Goal: Check status

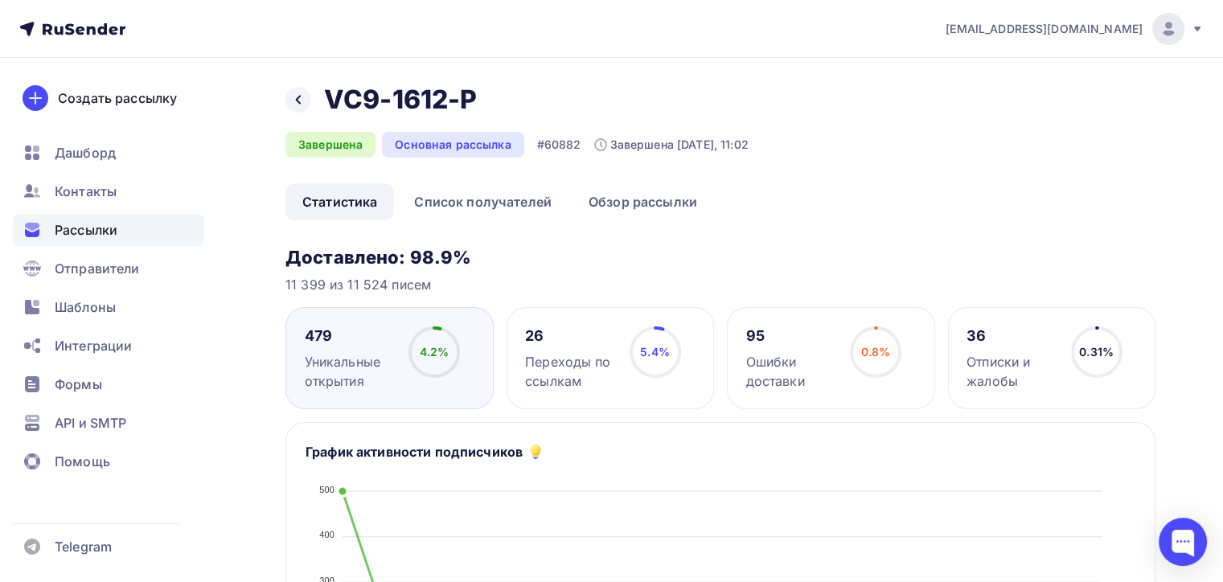
click at [293, 99] on icon at bounding box center [298, 99] width 13 height 13
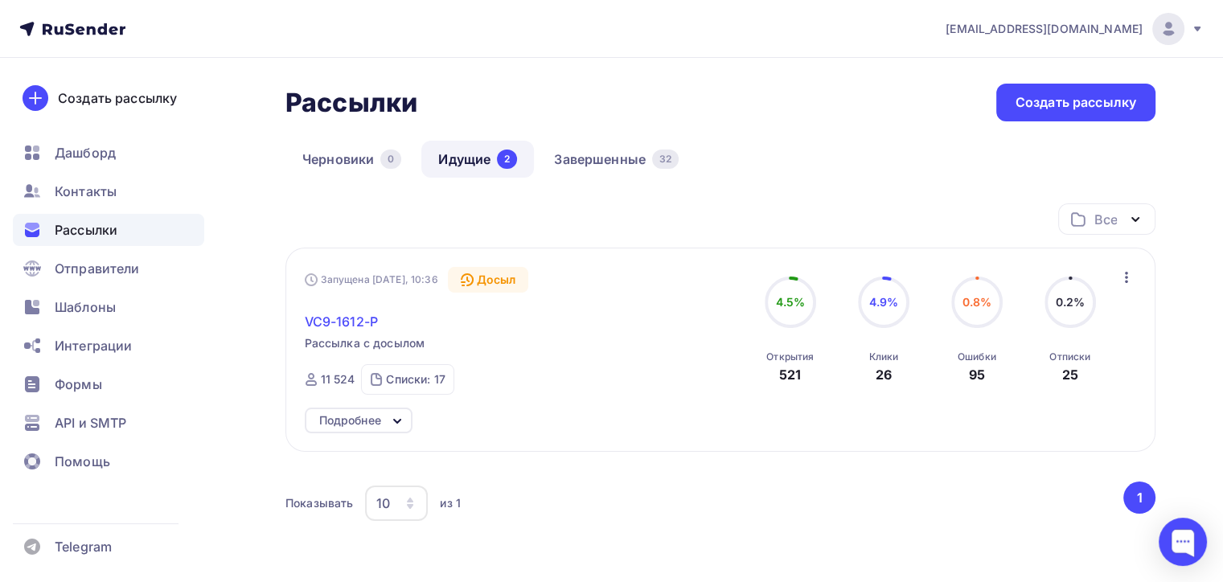
click at [354, 323] on span "VC9-1612-P" at bounding box center [341, 321] width 73 height 19
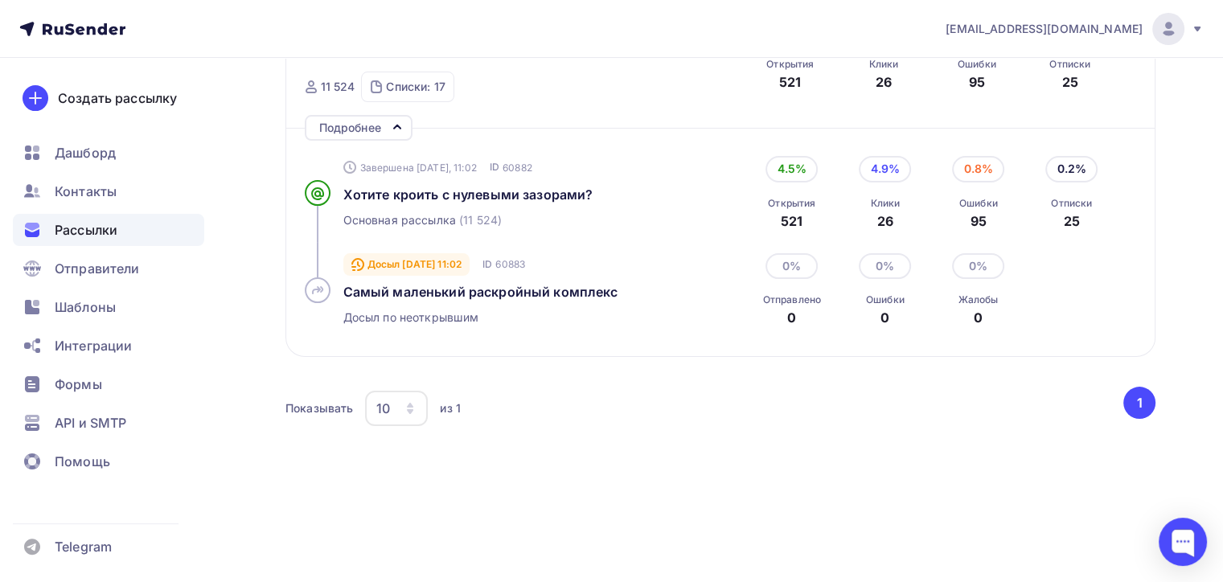
scroll to position [300, 0]
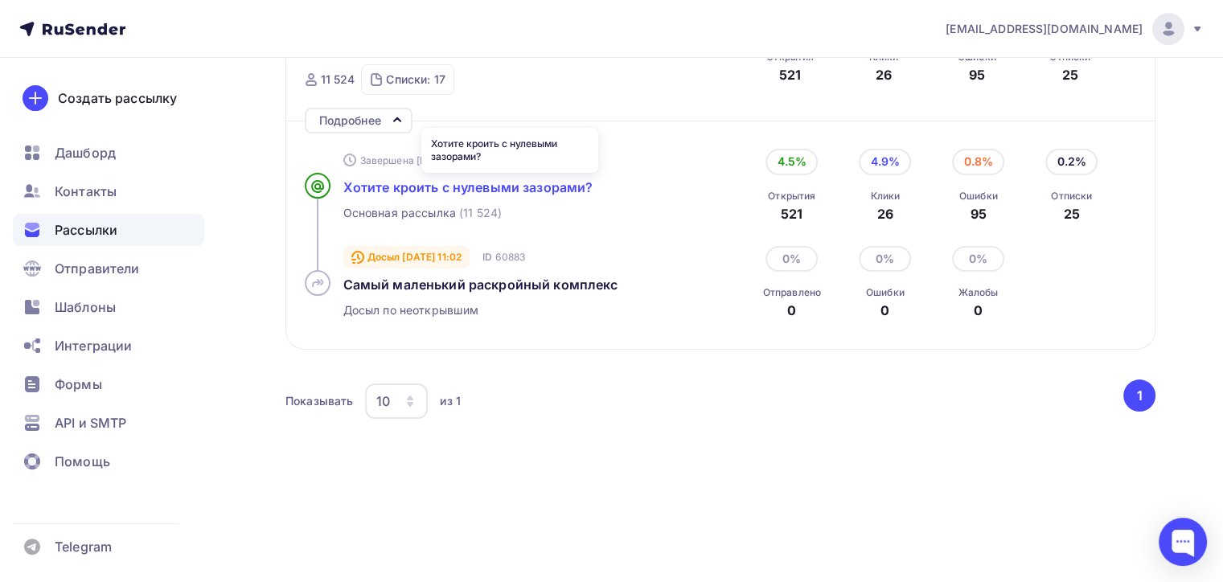
click at [552, 191] on span "Хотите кроить с нулевыми зазорами?" at bounding box center [468, 187] width 250 height 16
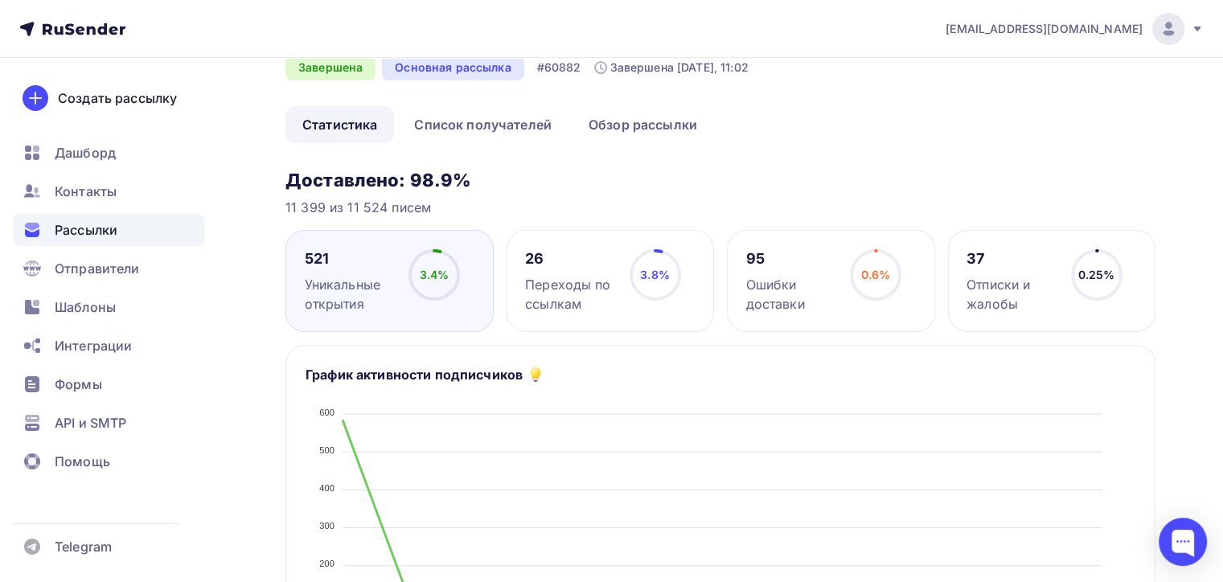
scroll to position [161, 0]
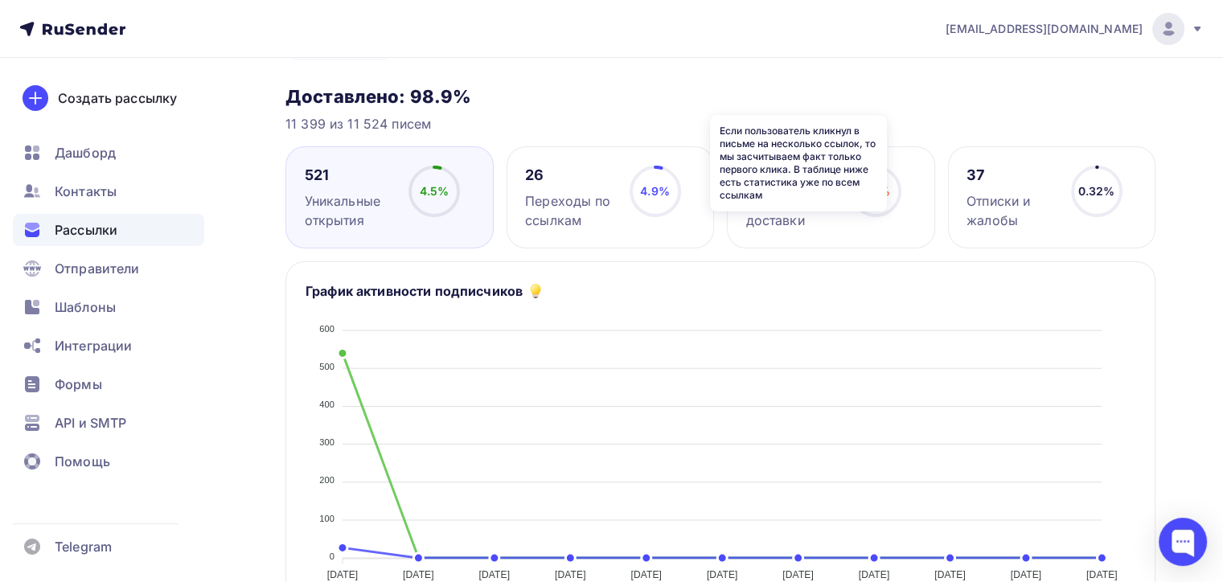
click at [0, 0] on icon at bounding box center [0, 0] width 0 height 0
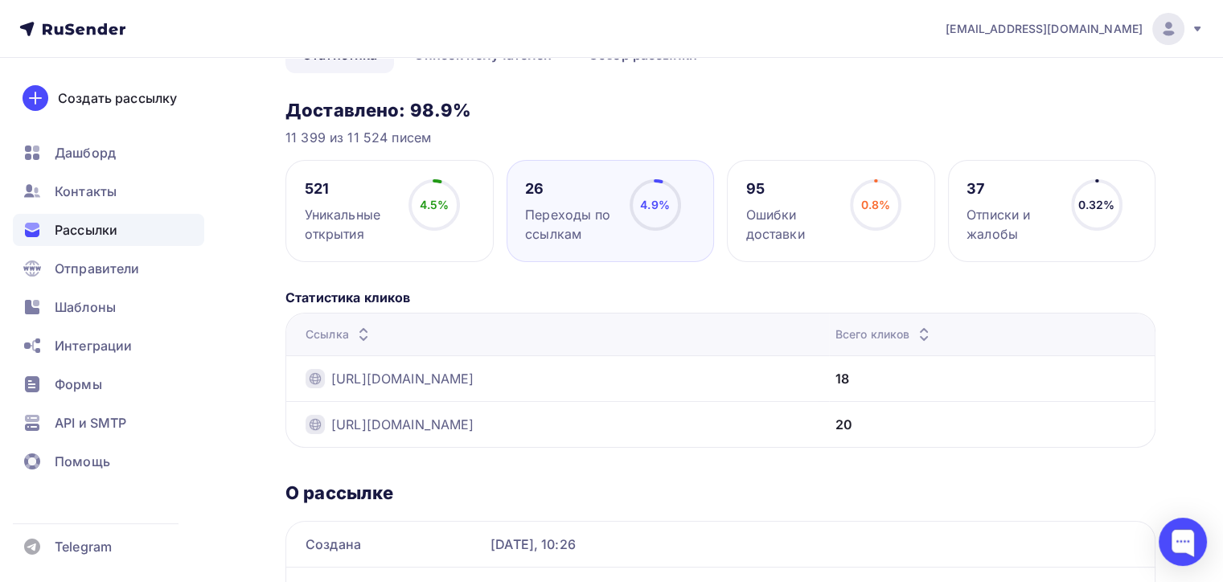
scroll to position [46, 0]
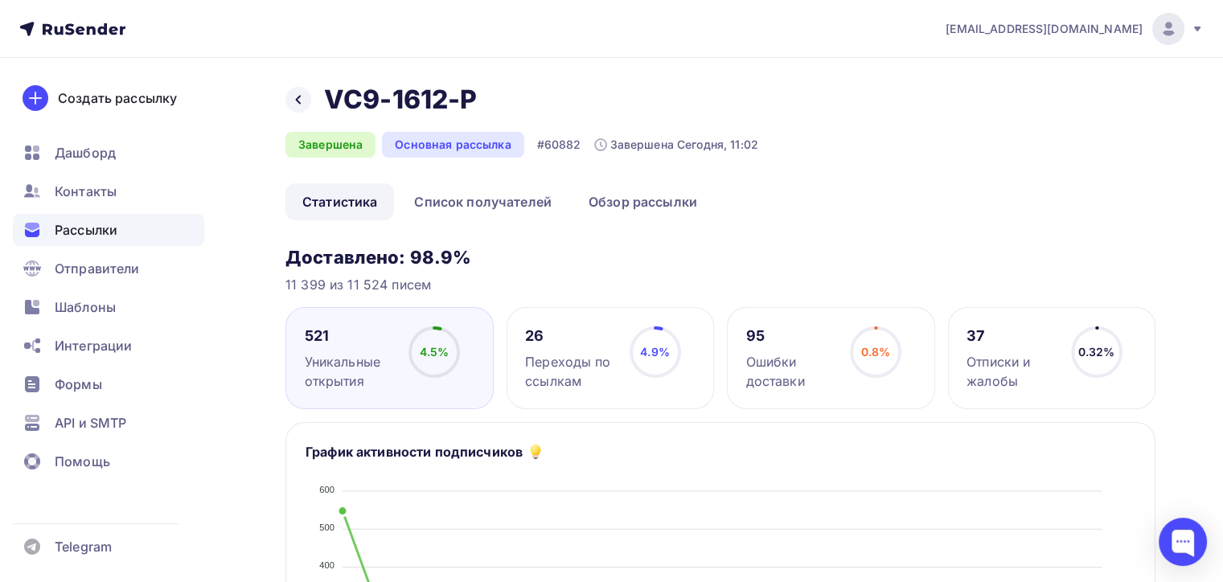
scroll to position [161, 0]
